Goal: Task Accomplishment & Management: Manage account settings

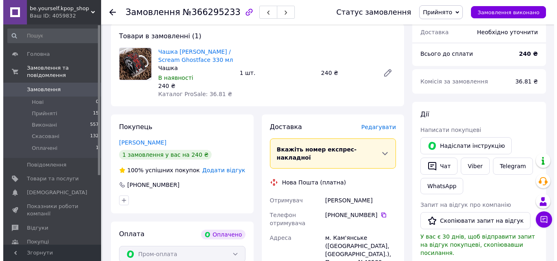
scroll to position [82, 0]
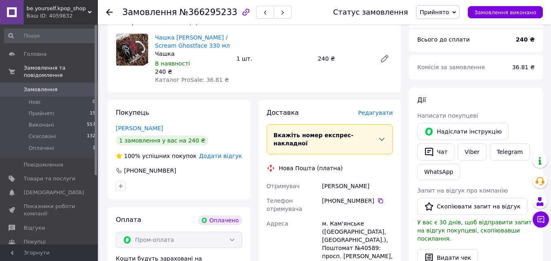
click at [380, 114] on span "Редагувати" at bounding box center [375, 113] width 35 height 7
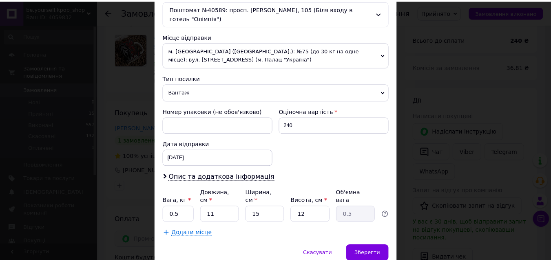
scroll to position [288, 0]
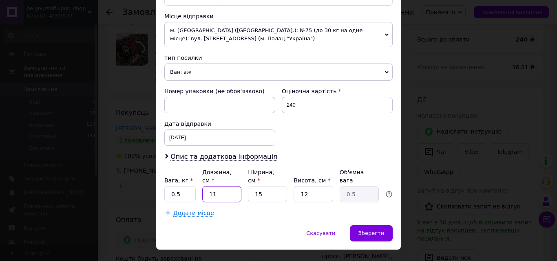
click at [224, 186] on input "11" at bounding box center [221, 194] width 39 height 16
type input "1"
type input "0.1"
type input "15"
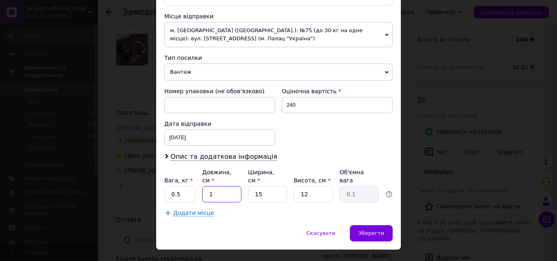
type input "0.68"
type input "15"
click at [318, 186] on input "12" at bounding box center [313, 194] width 39 height 16
type input "1"
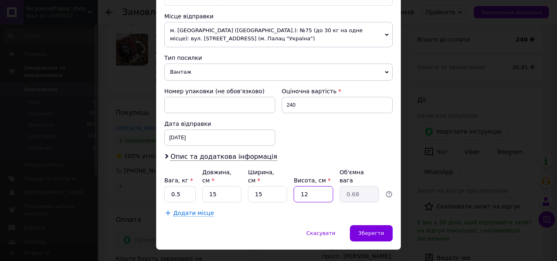
type input "0.1"
type input "15"
type input "0.84"
type input "15"
click at [371, 230] on span "Зберегти" at bounding box center [372, 233] width 26 height 6
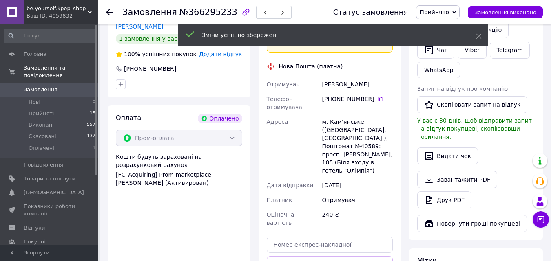
scroll to position [204, 0]
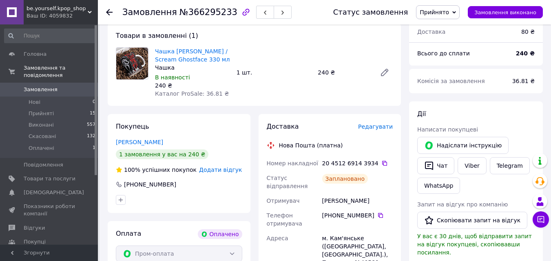
scroll to position [82, 0]
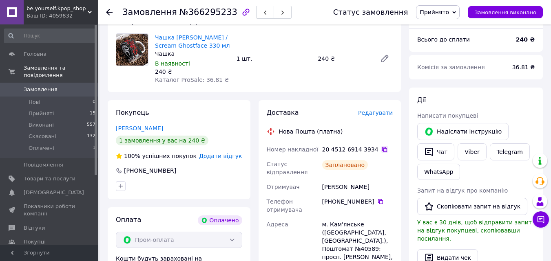
click at [381, 146] on icon at bounding box center [384, 149] width 7 height 7
